Goal: Check status: Check status

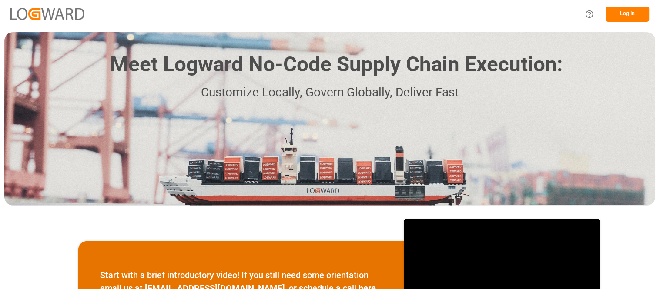
click at [637, 13] on button "Log In" at bounding box center [628, 14] width 44 height 15
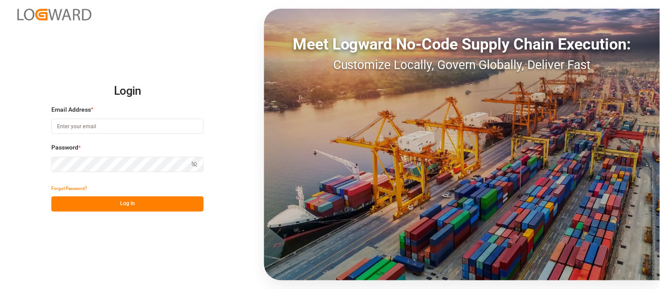
click at [111, 124] on input at bounding box center [127, 126] width 152 height 15
type input "[PERSON_NAME][EMAIL_ADDRESS][PERSON_NAME][DOMAIN_NAME]"
click at [150, 202] on button "Log In" at bounding box center [127, 204] width 152 height 15
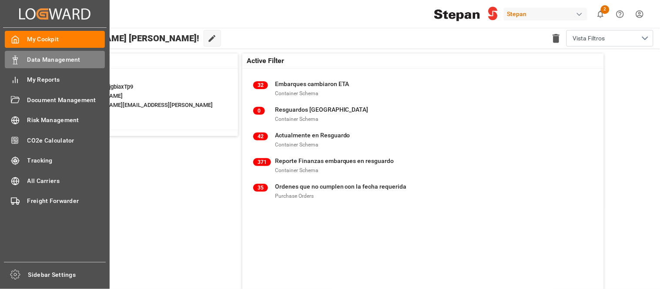
click at [66, 65] on div "Data Management Data Management" at bounding box center [55, 59] width 100 height 17
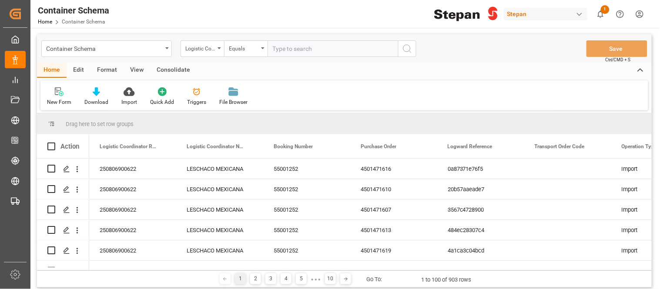
click at [164, 48] on div "Container Schema" at bounding box center [106, 48] width 131 height 17
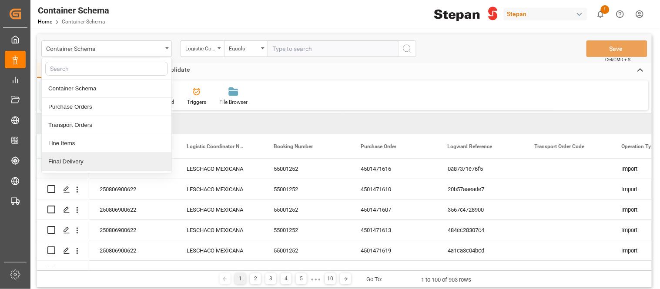
click at [80, 161] on div "Final Delivery" at bounding box center [107, 162] width 130 height 18
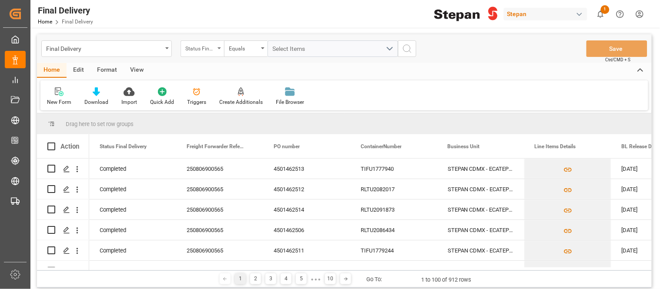
click at [216, 44] on div "Status Final Delivery" at bounding box center [203, 48] width 44 height 17
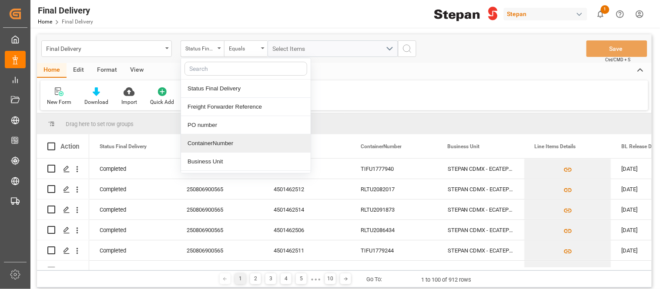
click at [202, 141] on div "ContainerNumber" at bounding box center [246, 143] width 130 height 18
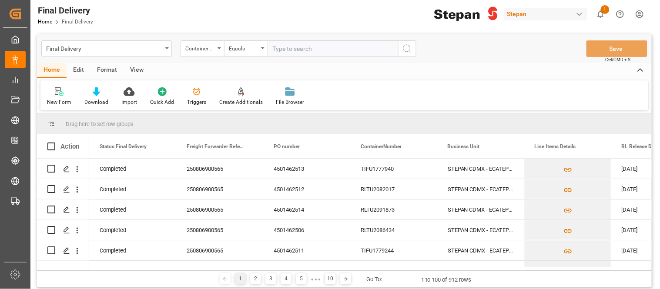
click at [298, 45] on input "text" at bounding box center [333, 48] width 131 height 17
type input "RLTU2020904"
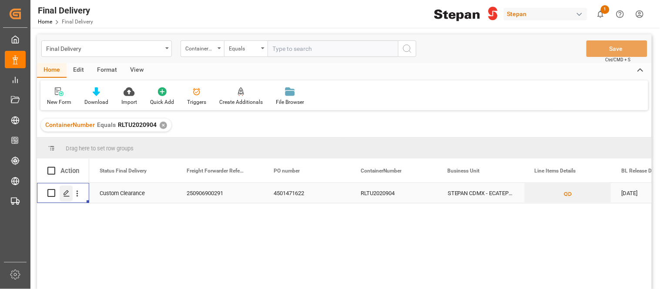
click at [70, 197] on div "Press SPACE to select this row." at bounding box center [66, 194] width 13 height 16
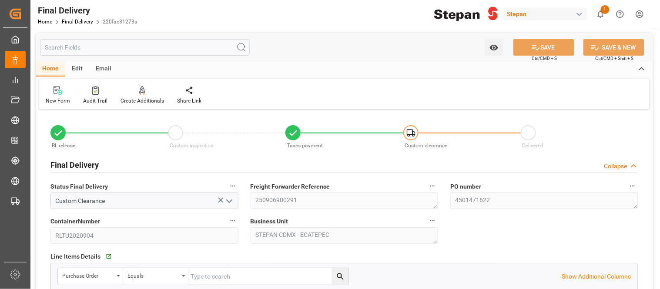
type input "[DATE]"
click at [100, 102] on div "Audit Trail" at bounding box center [95, 101] width 24 height 8
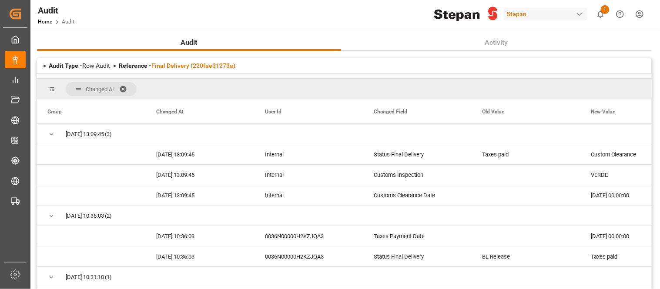
click at [331, 11] on div "Audit Home Audit Stepan 1 Notifications Only show unread All Mark all categorie…" at bounding box center [342, 14] width 636 height 28
click at [384, 22] on div "Audit Home Audit Stepan 1 Notifications Only show unread All Mark all categorie…" at bounding box center [342, 14] width 636 height 28
click at [375, 7] on div "Audit Home Audit Stepan 1 Notifications Only show unread All Mark all categorie…" at bounding box center [342, 14] width 636 height 28
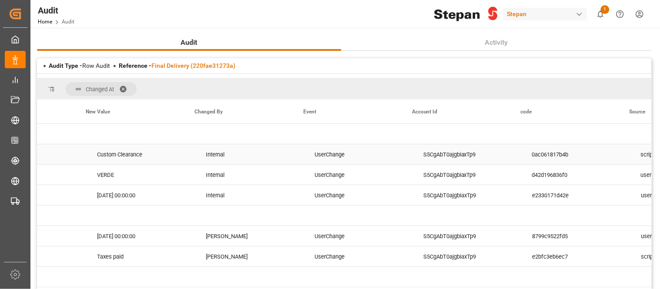
scroll to position [0, 508]
